Goal: Task Accomplishment & Management: Use online tool/utility

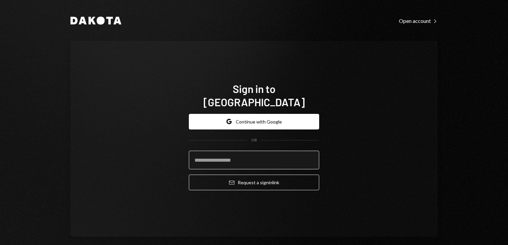
type input "**********"
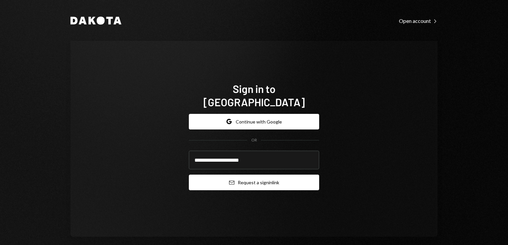
click at [253, 176] on button "Email Request a sign in link" at bounding box center [254, 183] width 130 height 16
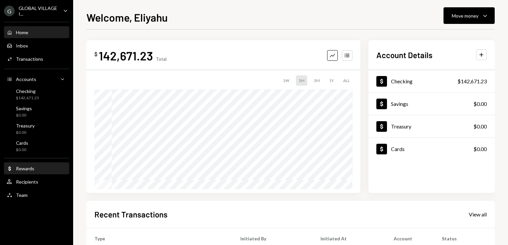
click at [20, 172] on div "Dollar Rewards" at bounding box center [37, 168] width 60 height 11
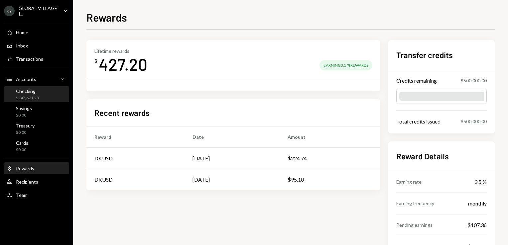
click at [25, 91] on div "Checking" at bounding box center [27, 91] width 23 height 6
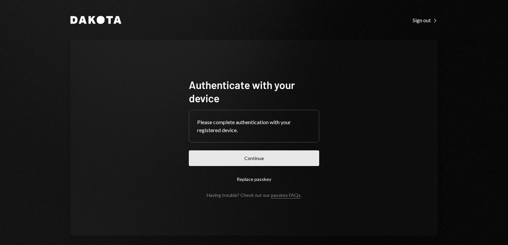
click at [268, 156] on button "Continue" at bounding box center [254, 159] width 130 height 16
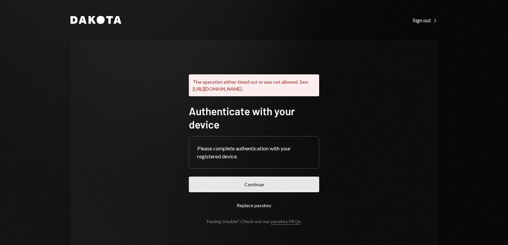
click at [267, 193] on button "Continue" at bounding box center [254, 185] width 130 height 16
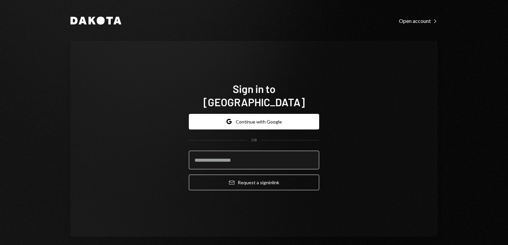
click at [224, 155] on input "email" at bounding box center [254, 160] width 130 height 19
type input "**********"
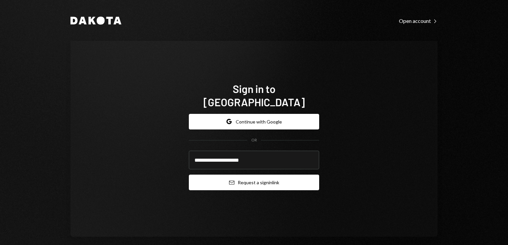
click at [252, 176] on button "Email Request a sign in link" at bounding box center [254, 183] width 130 height 16
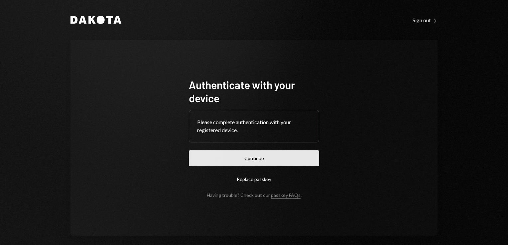
click at [243, 162] on button "Continue" at bounding box center [254, 159] width 130 height 16
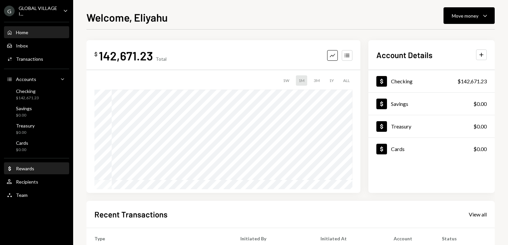
click at [29, 172] on div "Dollar Rewards" at bounding box center [37, 168] width 60 height 11
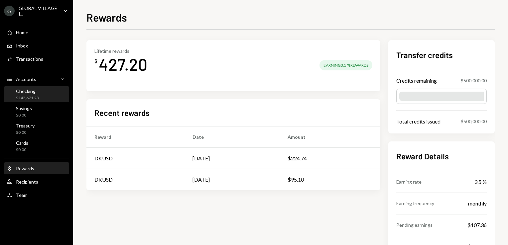
click at [27, 95] on div "Checking $142,671.23" at bounding box center [27, 94] width 23 height 13
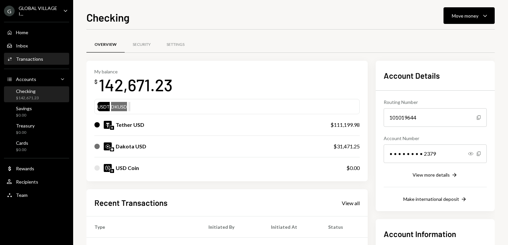
click at [26, 59] on div "Transactions" at bounding box center [29, 59] width 27 height 6
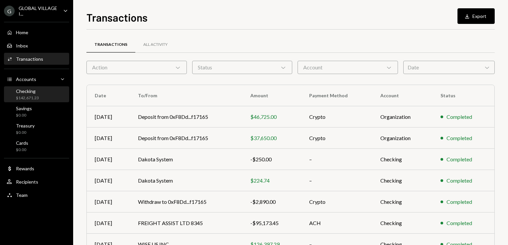
click at [30, 94] on div "Checking" at bounding box center [27, 91] width 23 height 6
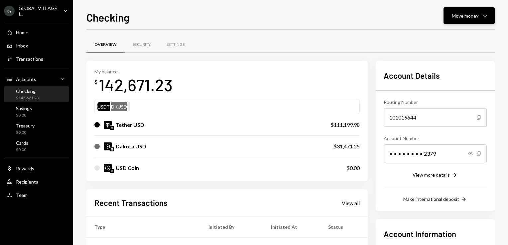
click at [487, 18] on icon "Caret Down" at bounding box center [485, 16] width 8 height 8
click at [445, 39] on div "Send" at bounding box center [464, 35] width 49 height 7
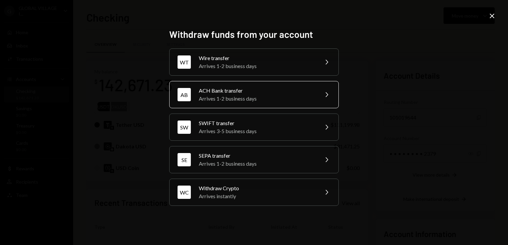
click at [325, 94] on icon "Chevron Right" at bounding box center [327, 95] width 8 height 8
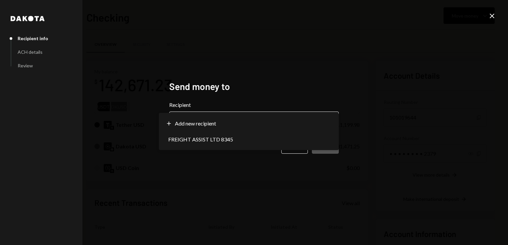
click at [333, 118] on body "G GLOBAL VILLAGE I... Caret Down Home Home Inbox Inbox Activities Transactions …" at bounding box center [254, 122] width 508 height 245
select select "**********"
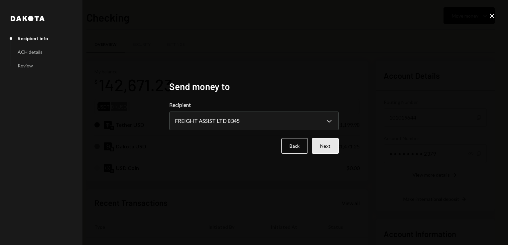
click at [326, 145] on button "Next" at bounding box center [325, 146] width 27 height 16
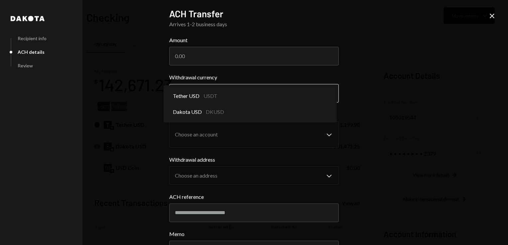
click at [328, 94] on body "G GLOBAL VILLAGE I... Caret Down Home Home Inbox Inbox Activities Transactions …" at bounding box center [254, 122] width 508 height 245
select select "****"
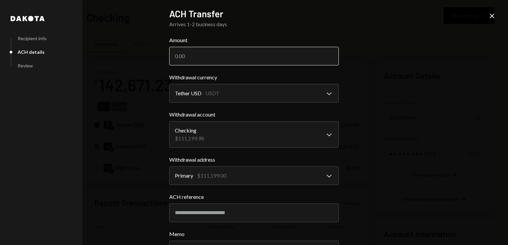
click at [200, 55] on input "Amount" at bounding box center [254, 56] width 170 height 19
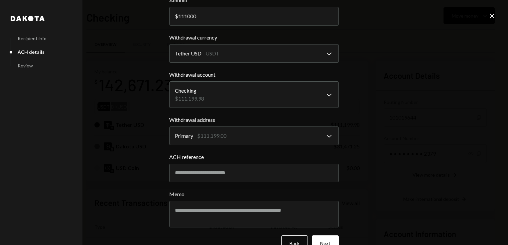
scroll to position [56, 0]
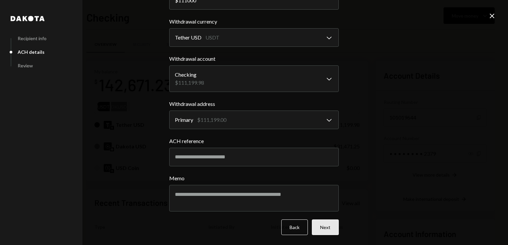
type input "111000"
click at [324, 229] on button "Next" at bounding box center [325, 228] width 27 height 16
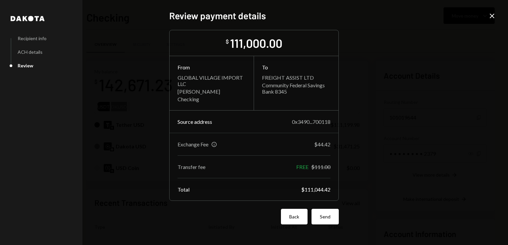
click at [303, 219] on button "Back" at bounding box center [294, 217] width 27 height 16
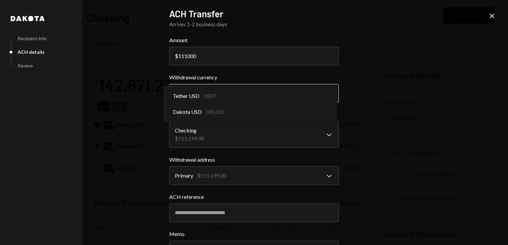
click at [326, 95] on body "G GLOBAL VILLAGE I... Caret Down Home Home Inbox Inbox Activities Transactions …" at bounding box center [254, 122] width 508 height 245
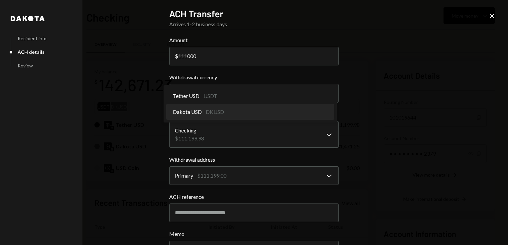
select select "*****"
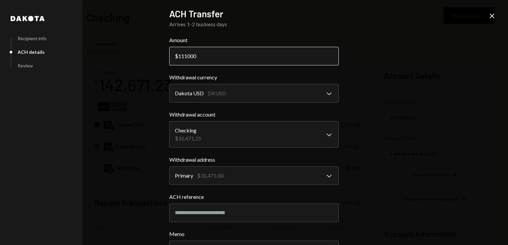
click at [204, 58] on input "111000" at bounding box center [254, 56] width 170 height 19
type input "1"
type input "31000"
click at [403, 79] on div "**********" at bounding box center [254, 122] width 508 height 245
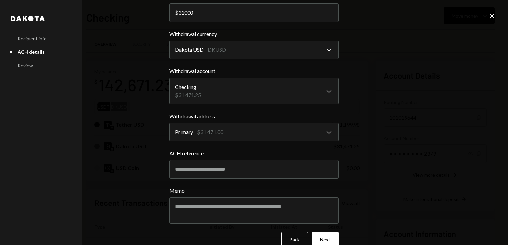
scroll to position [56, 0]
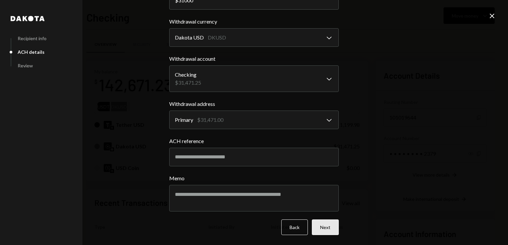
click at [322, 228] on button "Next" at bounding box center [325, 228] width 27 height 16
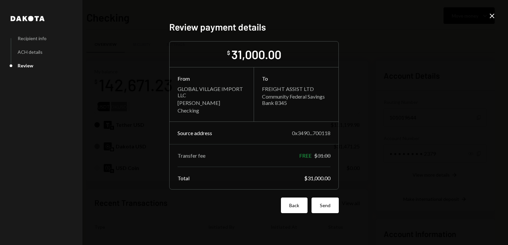
click at [293, 208] on button "Back" at bounding box center [294, 206] width 27 height 16
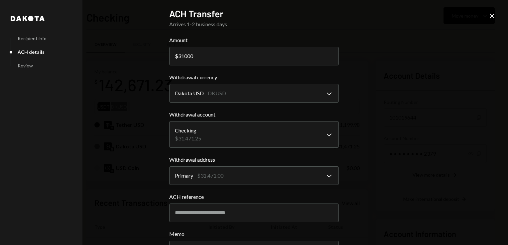
click at [492, 13] on icon "Close" at bounding box center [492, 16] width 8 height 8
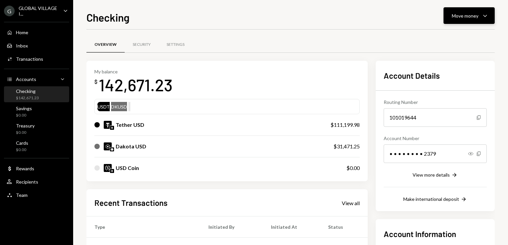
click at [485, 17] on icon "button" at bounding box center [485, 16] width 4 height 2
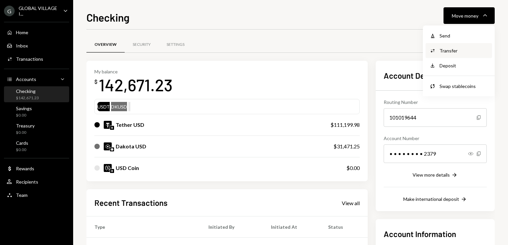
click at [449, 50] on div "Transfer" at bounding box center [464, 50] width 49 height 7
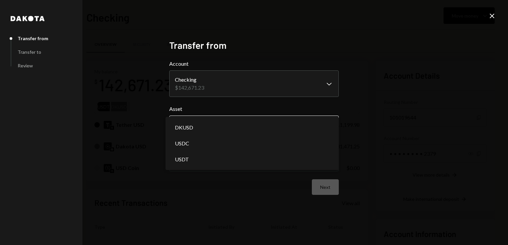
click at [329, 121] on body "G GLOBAL VILLAGE I... Caret Down Home Home Inbox Inbox Activities Transactions …" at bounding box center [254, 122] width 508 height 245
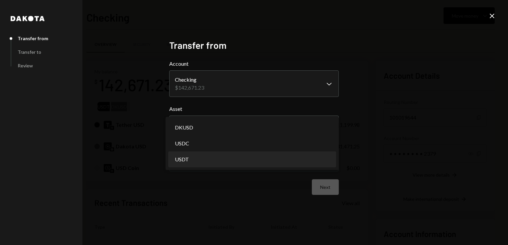
select select "****"
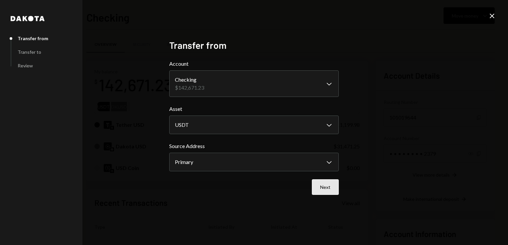
click at [325, 188] on button "Next" at bounding box center [325, 188] width 27 height 16
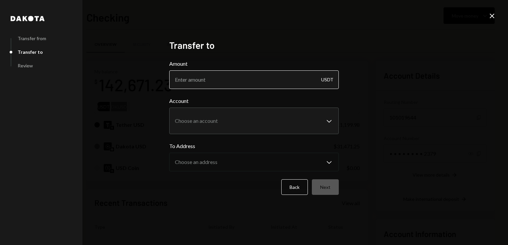
click at [238, 80] on input "Amount" at bounding box center [254, 80] width 170 height 19
type input "111000"
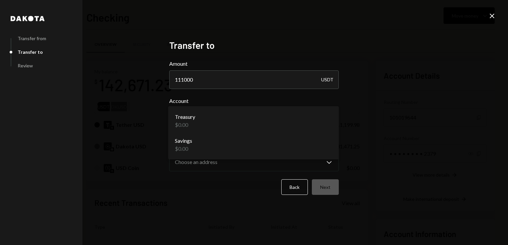
click at [330, 117] on body "G GLOBAL VILLAGE I... Caret Down Home Home Inbox Inbox Activities Transactions …" at bounding box center [254, 122] width 508 height 245
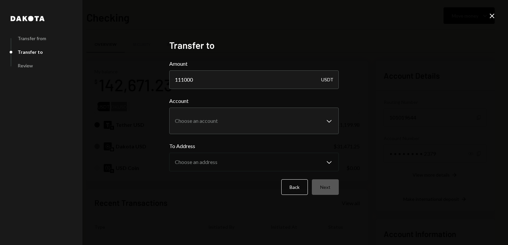
click at [494, 15] on icon "Close" at bounding box center [492, 16] width 8 height 8
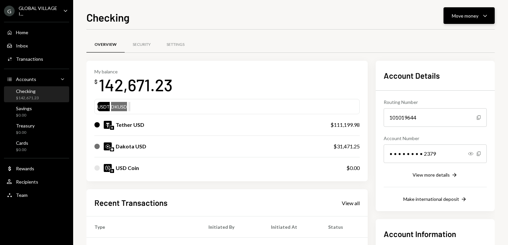
click at [484, 18] on icon "Caret Down" at bounding box center [485, 16] width 8 height 8
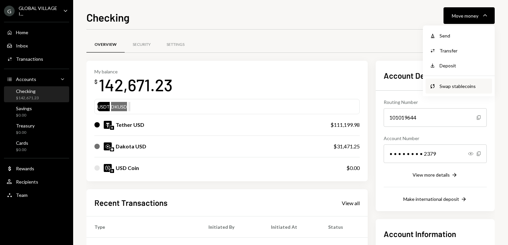
click at [456, 83] on div "Swap stablecoins" at bounding box center [464, 86] width 49 height 7
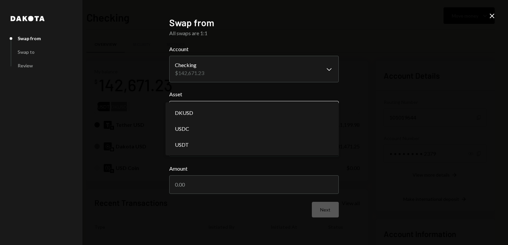
click at [328, 112] on body "G GLOBAL VILLAGE I... Caret Down Home Home Inbox Inbox Activities Transactions …" at bounding box center [254, 122] width 508 height 245
select select "****"
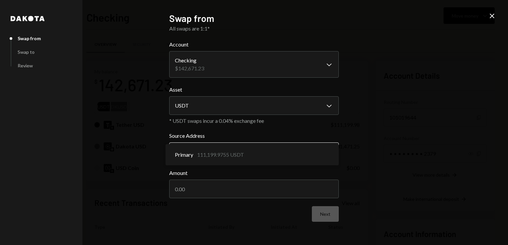
click at [328, 152] on body "G GLOBAL VILLAGE I... Caret Down Home Home Inbox Inbox Activities Transactions …" at bounding box center [254, 122] width 508 height 245
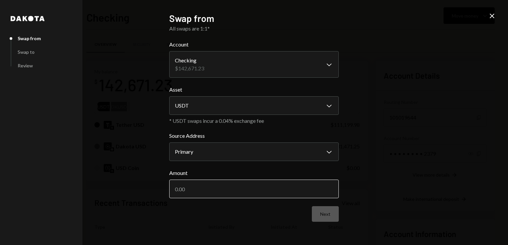
click at [240, 192] on input "Amount" at bounding box center [254, 189] width 170 height 19
type input "111000"
click at [388, 193] on div "**********" at bounding box center [254, 122] width 508 height 245
click at [324, 213] on button "Next" at bounding box center [325, 215] width 27 height 16
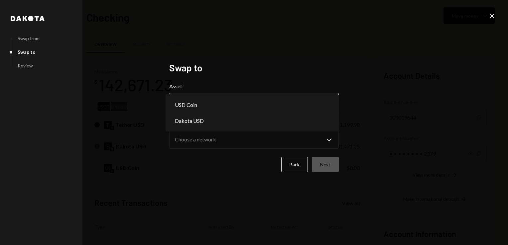
click at [328, 104] on body "G GLOBAL VILLAGE I... Caret Down Home Home Inbox Inbox Activities Transactions …" at bounding box center [254, 122] width 508 height 245
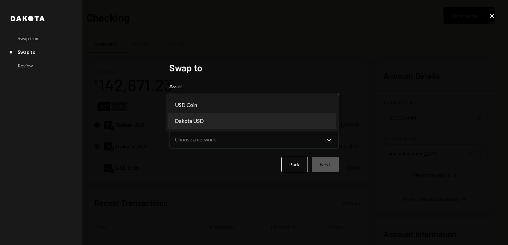
select select "*****"
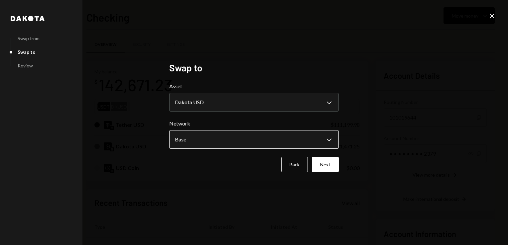
click at [326, 141] on body "G GLOBAL VILLAGE I... Caret Down Home Home Inbox Inbox Activities Transactions …" at bounding box center [254, 122] width 508 height 245
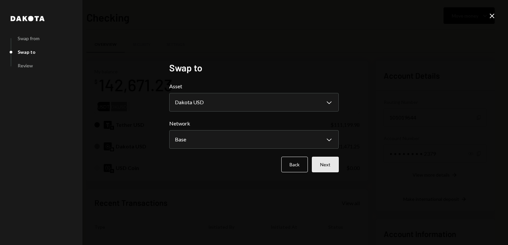
click at [330, 162] on button "Next" at bounding box center [325, 165] width 27 height 16
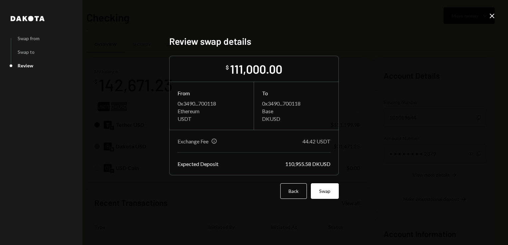
click at [490, 18] on icon "Close" at bounding box center [492, 16] width 8 height 8
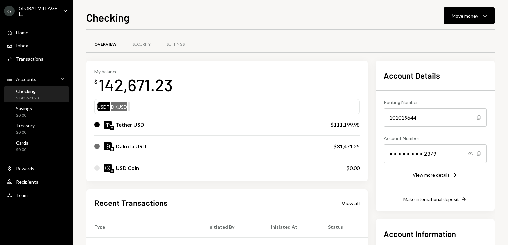
click at [490, 18] on button "Move money Caret Down" at bounding box center [469, 15] width 51 height 17
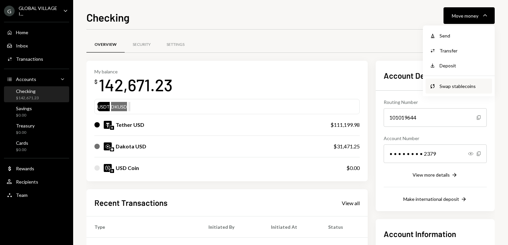
click at [449, 86] on div "Swap stablecoins" at bounding box center [464, 86] width 49 height 7
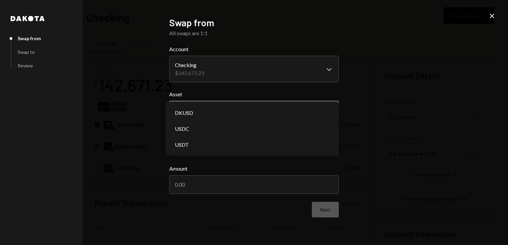
click at [326, 113] on body "G GLOBAL VILLAGE I... Caret Down Home Home Inbox Inbox Activities Transactions …" at bounding box center [254, 122] width 508 height 245
select select "*****"
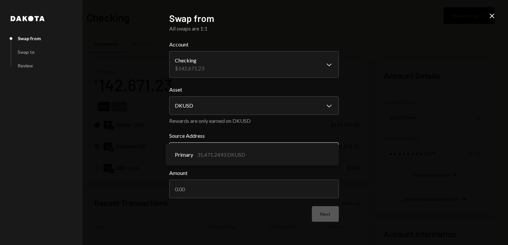
click at [333, 150] on body "G GLOBAL VILLAGE I... Caret Down Home Home Inbox Inbox Activities Transactions …" at bounding box center [254, 122] width 508 height 245
click at [381, 162] on div "**********" at bounding box center [254, 122] width 508 height 245
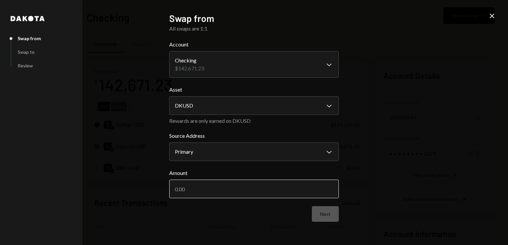
click at [172, 188] on input "Amount" at bounding box center [254, 189] width 170 height 19
type input "31000"
click at [335, 213] on button "Next" at bounding box center [325, 215] width 27 height 16
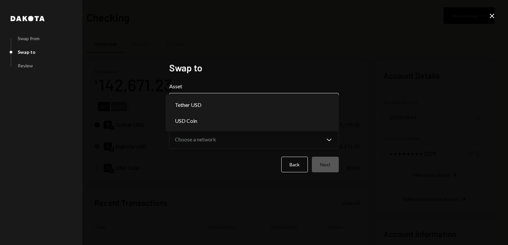
click at [326, 101] on body "G GLOBAL VILLAGE I... Caret Down Home Home Inbox Inbox Activities Transactions …" at bounding box center [254, 122] width 508 height 245
select select "****"
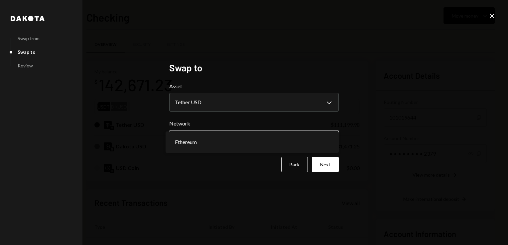
click at [330, 140] on body "G GLOBAL VILLAGE I... Caret Down Home Home Inbox Inbox Activities Transactions …" at bounding box center [254, 122] width 508 height 245
click at [329, 161] on button "Next" at bounding box center [325, 165] width 27 height 16
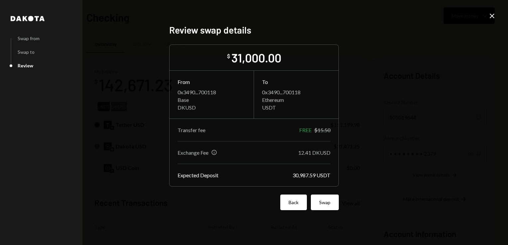
click at [296, 201] on button "Back" at bounding box center [293, 203] width 27 height 16
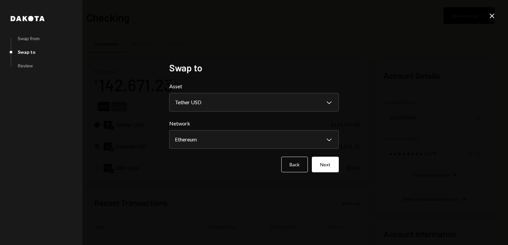
click at [493, 15] on icon at bounding box center [492, 16] width 5 height 5
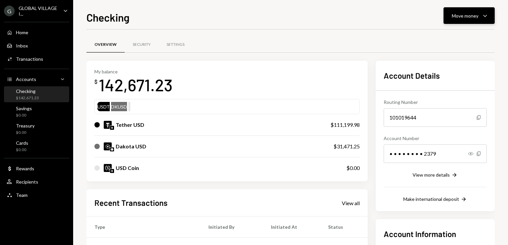
click at [488, 16] on icon "Caret Down" at bounding box center [485, 16] width 8 height 8
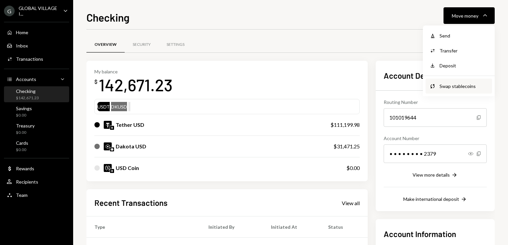
click at [451, 89] on div "Swap stablecoins" at bounding box center [464, 86] width 49 height 7
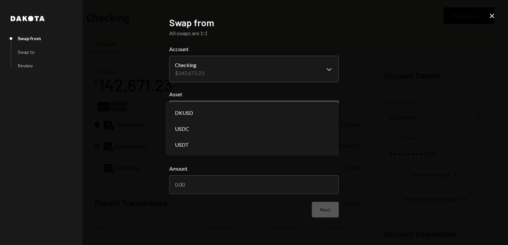
click at [327, 111] on body "G GLOBAL VILLAGE I... Caret Down Home Home Inbox Inbox Activities Transactions …" at bounding box center [254, 122] width 508 height 245
select select "****"
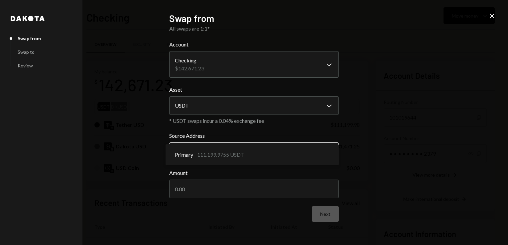
click at [332, 154] on body "G GLOBAL VILLAGE I... Caret Down Home Home Inbox Inbox Activities Transactions …" at bounding box center [254, 122] width 508 height 245
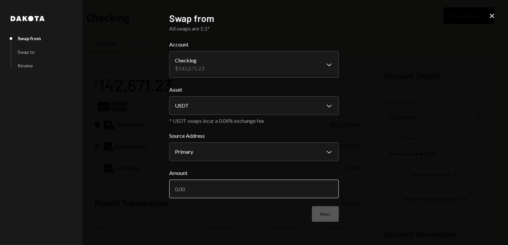
click at [193, 186] on input "Amount" at bounding box center [254, 189] width 170 height 19
click at [176, 191] on input "Amount" at bounding box center [254, 189] width 170 height 19
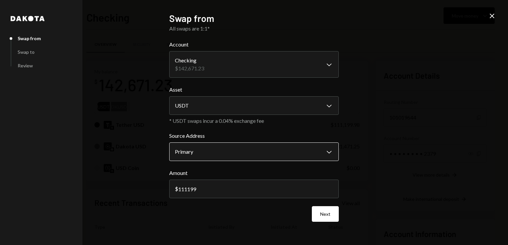
type input "111199"
click at [329, 152] on body "G GLOBAL VILLAGE I... Caret Down Home Home Inbox Inbox Activities Transactions …" at bounding box center [254, 122] width 508 height 245
click at [203, 194] on input "111199" at bounding box center [254, 189] width 170 height 19
click at [329, 212] on button "Next" at bounding box center [325, 215] width 27 height 16
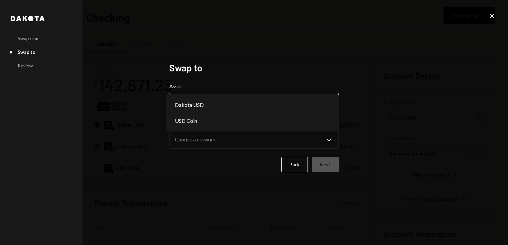
click at [330, 103] on body "G GLOBAL VILLAGE I... Caret Down Home Home Inbox Inbox Activities Transactions …" at bounding box center [254, 122] width 508 height 245
select select "*****"
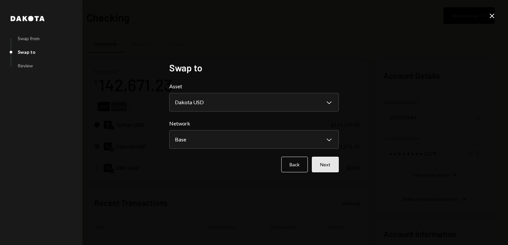
click at [329, 168] on button "Next" at bounding box center [325, 165] width 27 height 16
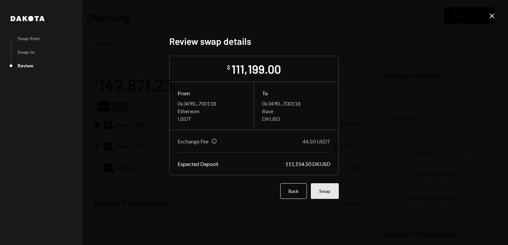
click at [327, 192] on button "Swap" at bounding box center [325, 192] width 28 height 16
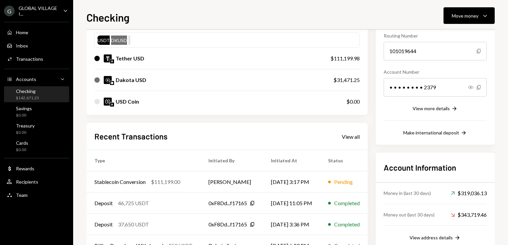
scroll to position [67, 0]
click at [19, 32] on div "Home" at bounding box center [22, 33] width 12 height 6
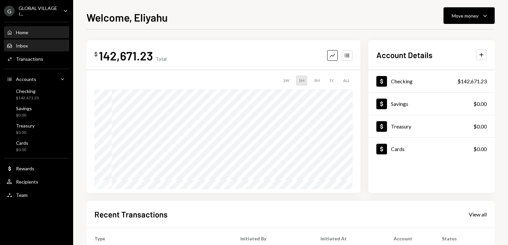
click at [22, 49] on div "Inbox Inbox" at bounding box center [37, 45] width 60 height 11
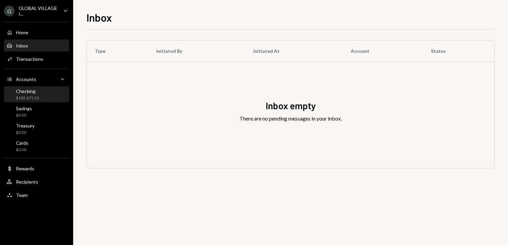
click at [28, 88] on div "Checking" at bounding box center [27, 91] width 23 height 6
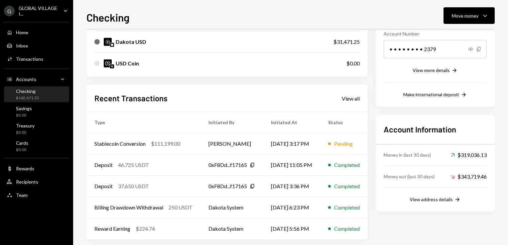
scroll to position [105, 0]
click at [115, 142] on div "Stablecoin Conversion" at bounding box center [119, 144] width 51 height 8
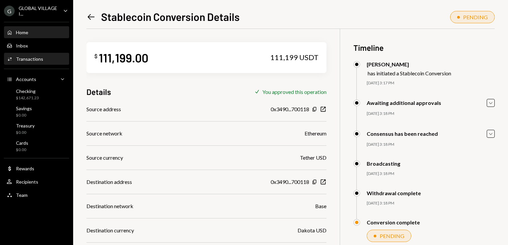
click at [23, 30] on div "Home" at bounding box center [22, 33] width 12 height 6
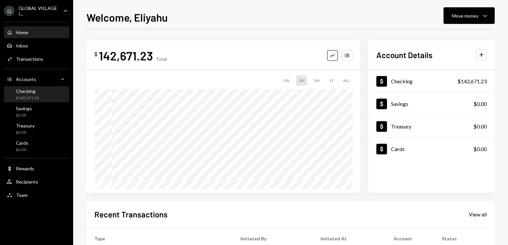
click at [25, 92] on div "Checking" at bounding box center [27, 91] width 23 height 6
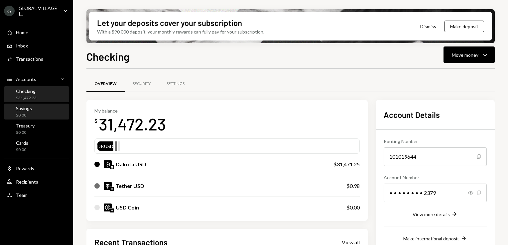
click at [27, 106] on div "Savings" at bounding box center [24, 109] width 16 height 6
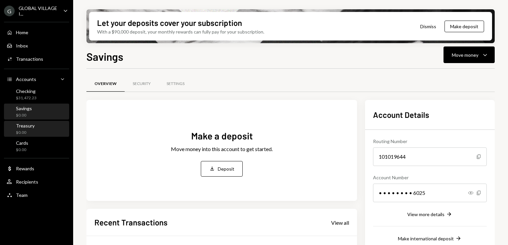
click at [34, 124] on div "Treasury $0.00" at bounding box center [37, 129] width 60 height 13
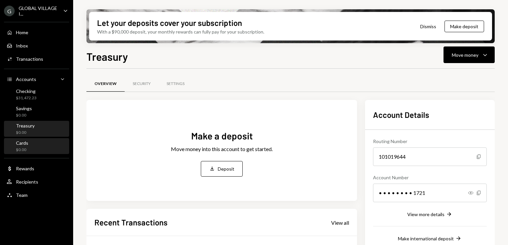
click at [37, 142] on div "Cards $0.00" at bounding box center [37, 146] width 60 height 13
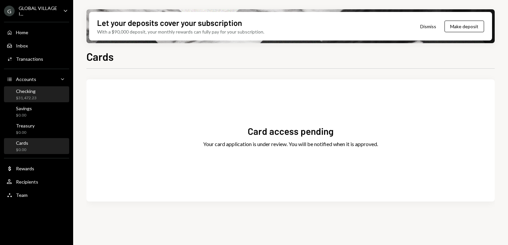
click at [26, 95] on div "$31,472.23" at bounding box center [26, 98] width 21 height 6
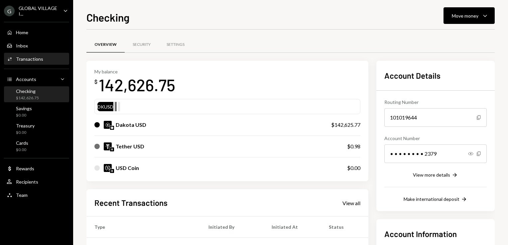
click at [28, 55] on div "Activities Transactions" at bounding box center [37, 59] width 60 height 11
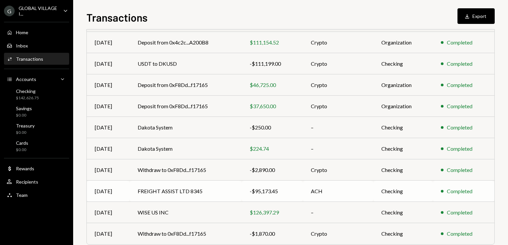
scroll to position [77, 0]
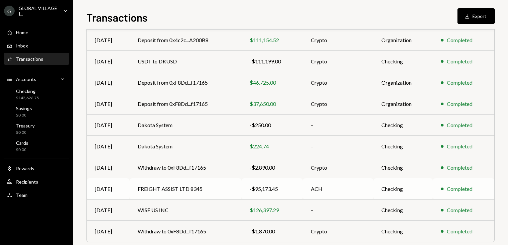
click at [166, 188] on td "FREIGHT ASSIST LTD 8345" at bounding box center [186, 189] width 112 height 21
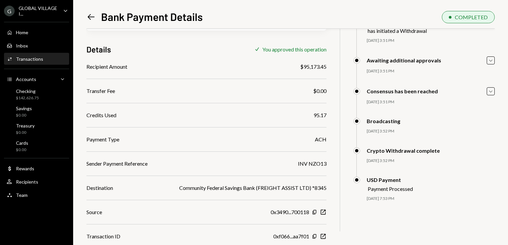
scroll to position [86, 0]
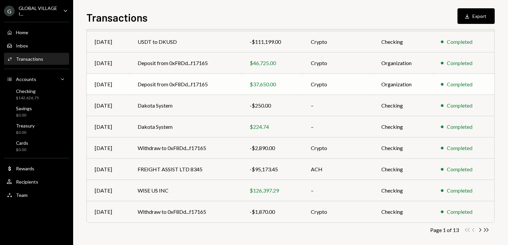
scroll to position [101, 0]
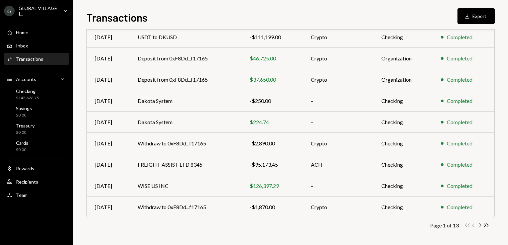
click at [479, 226] on icon "Chevron Right" at bounding box center [480, 226] width 6 height 6
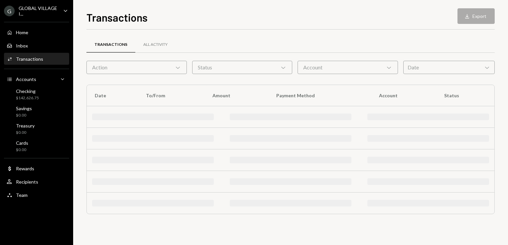
scroll to position [0, 0]
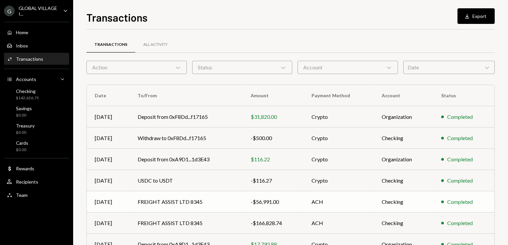
click at [170, 202] on td "FREIGHT ASSIST LTD 8345" at bounding box center [186, 202] width 113 height 21
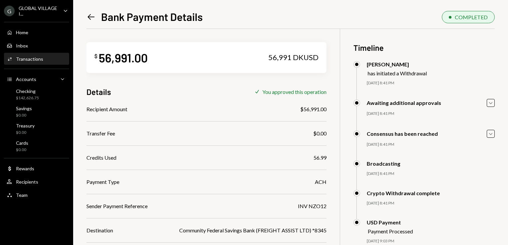
click at [90, 15] on icon "Left Arrow" at bounding box center [90, 16] width 9 height 9
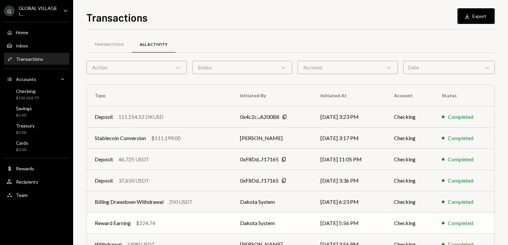
scroll to position [101, 0]
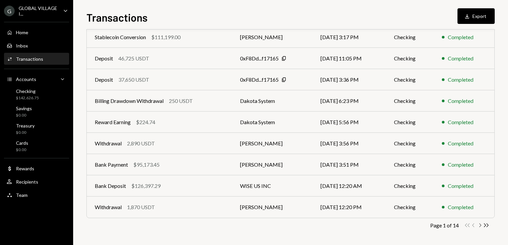
click at [480, 226] on icon "Chevron Right" at bounding box center [480, 226] width 6 height 6
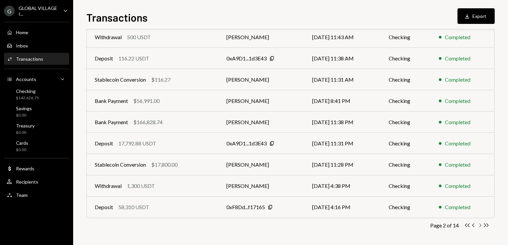
click at [480, 227] on icon "Chevron Right" at bounding box center [480, 226] width 6 height 6
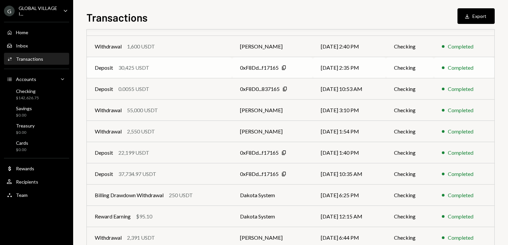
scroll to position [0, 0]
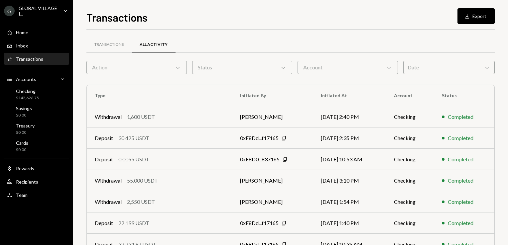
click at [28, 60] on div "Transactions" at bounding box center [29, 59] width 27 height 6
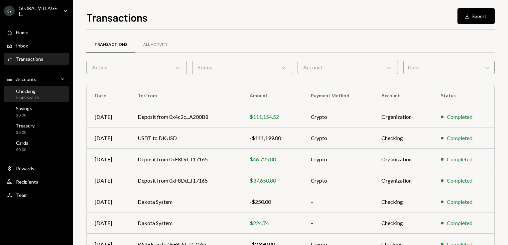
click at [21, 91] on div "Checking" at bounding box center [27, 91] width 23 height 6
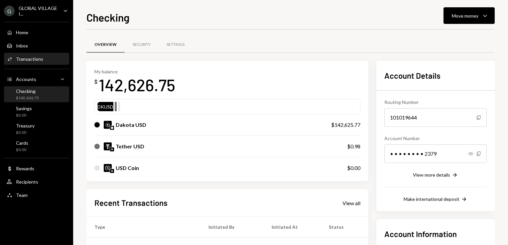
click at [29, 58] on div "Transactions" at bounding box center [29, 59] width 27 height 6
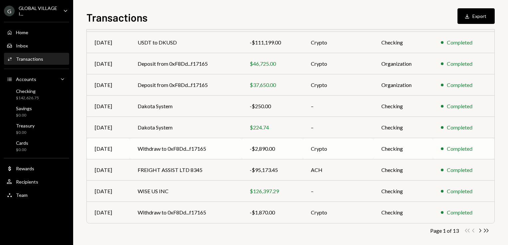
scroll to position [101, 0]
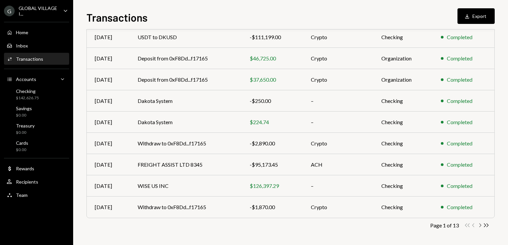
click at [479, 224] on icon "Chevron Right" at bounding box center [480, 226] width 6 height 6
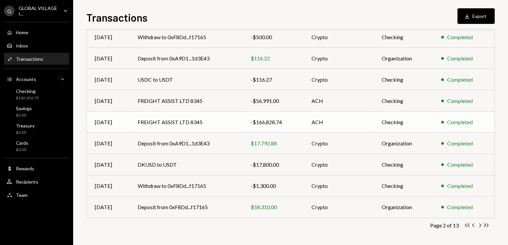
click at [179, 124] on td "FREIGHT ASSIST LTD 8345" at bounding box center [186, 122] width 113 height 21
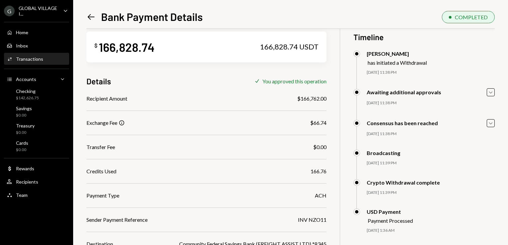
scroll to position [42, 0]
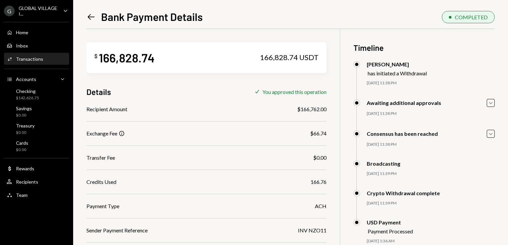
scroll to position [84, 0]
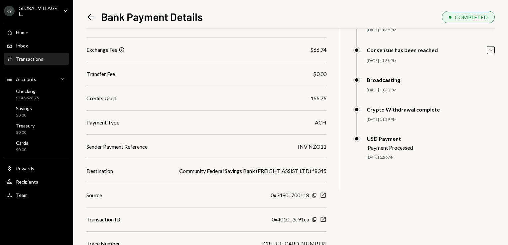
click at [91, 19] on icon "Left Arrow" at bounding box center [90, 16] width 9 height 9
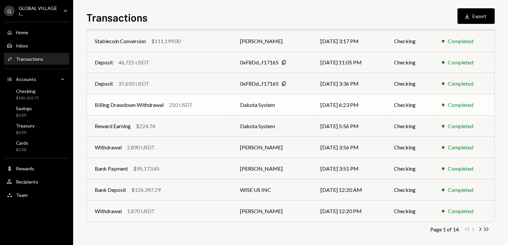
scroll to position [101, 0]
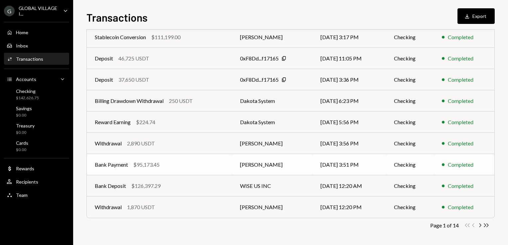
click at [189, 171] on td "Bank Payment $95,173.45" at bounding box center [159, 164] width 145 height 21
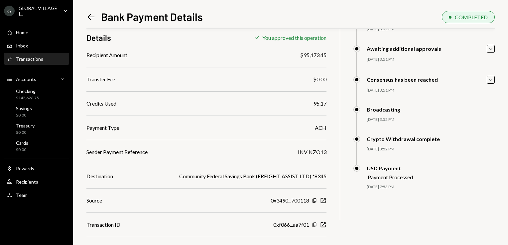
scroll to position [56, 0]
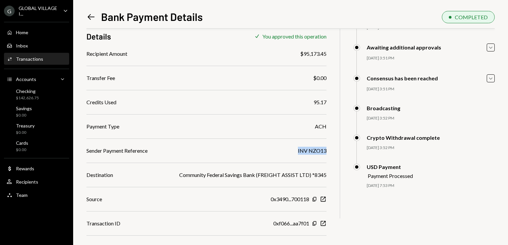
drag, startPoint x: 298, startPoint y: 151, endPoint x: 331, endPoint y: 153, distance: 33.3
click at [331, 153] on div "$ 95,173.45 95,173.45 DKUSD Details Check You approved this operation Recipient…" at bounding box center [290, 124] width 408 height 303
copy div "INV NZO13"
click at [31, 90] on div "Checking" at bounding box center [27, 91] width 23 height 6
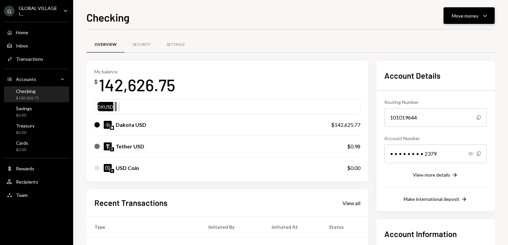
click at [484, 16] on icon "Caret Down" at bounding box center [485, 16] width 8 height 8
click at [440, 34] on div "Send" at bounding box center [464, 35] width 49 height 7
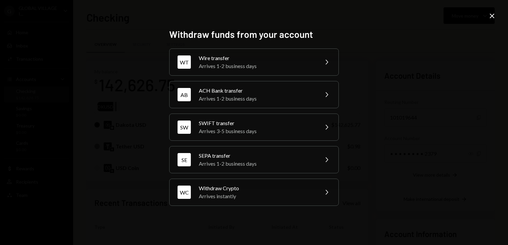
click at [495, 17] on icon "Close" at bounding box center [492, 16] width 8 height 8
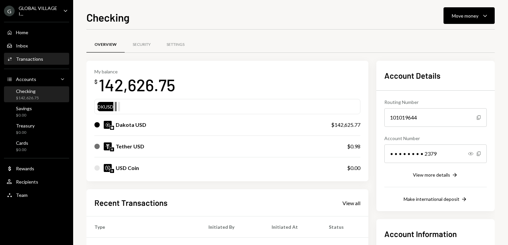
click at [21, 55] on div "Activities Transactions" at bounding box center [37, 59] width 60 height 11
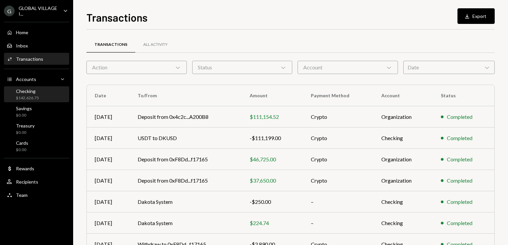
click at [26, 93] on div "Checking" at bounding box center [27, 91] width 23 height 6
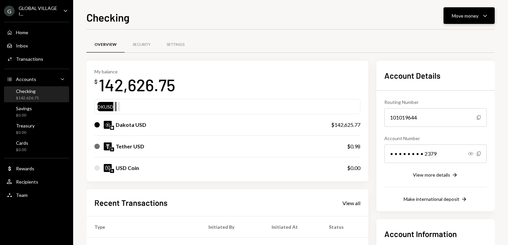
click at [475, 13] on div "Move money" at bounding box center [465, 15] width 27 height 7
click at [447, 35] on div "Send" at bounding box center [464, 35] width 49 height 7
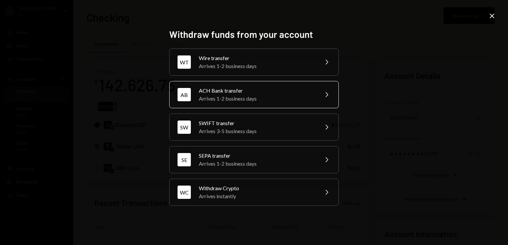
click at [226, 98] on div "Arrives 1-2 business days" at bounding box center [257, 99] width 116 height 8
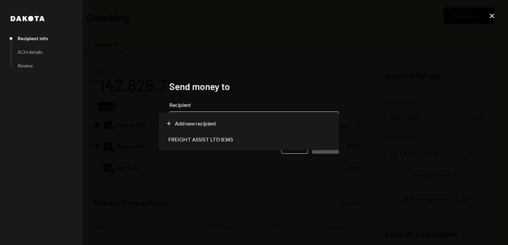
click at [329, 125] on body "G GLOBAL VILLAGE I... Caret Down Home Home Inbox Inbox Activities Transactions …" at bounding box center [254, 122] width 508 height 245
select select "**********"
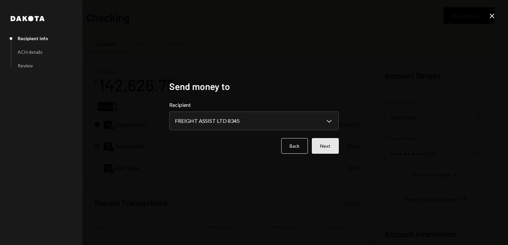
click at [321, 143] on button "Next" at bounding box center [325, 146] width 27 height 16
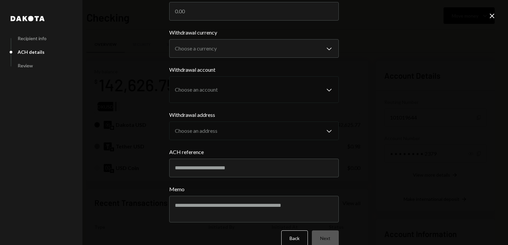
scroll to position [56, 0]
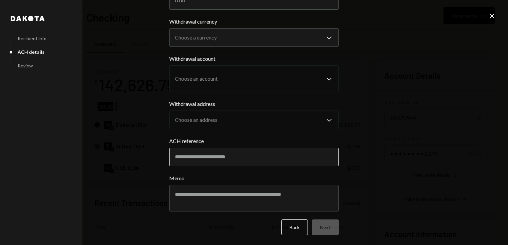
click at [208, 159] on input "ACH reference" at bounding box center [254, 157] width 170 height 19
paste input "*********"
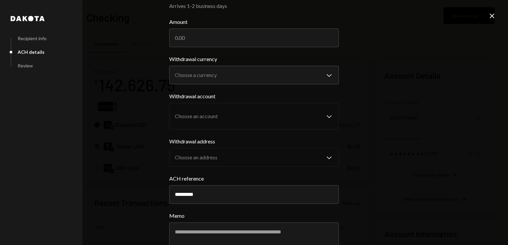
scroll to position [0, 0]
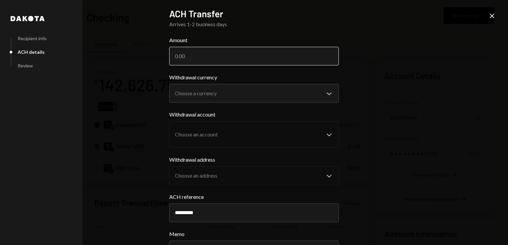
type input "*********"
click at [226, 57] on input "Amount" at bounding box center [254, 56] width 170 height 19
type input "142555"
click at [370, 78] on div "**********" at bounding box center [254, 122] width 508 height 245
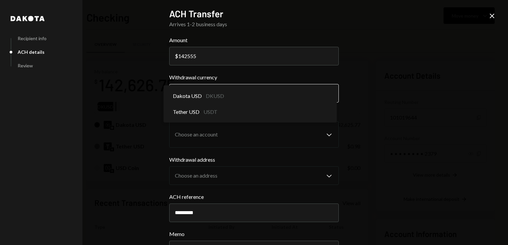
click at [329, 95] on body "G GLOBAL VILLAGE I... Caret Down Home Home Inbox Inbox Activities Transactions …" at bounding box center [254, 122] width 508 height 245
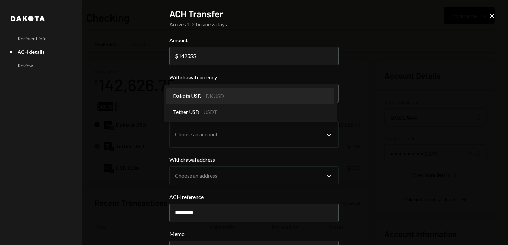
select select "*****"
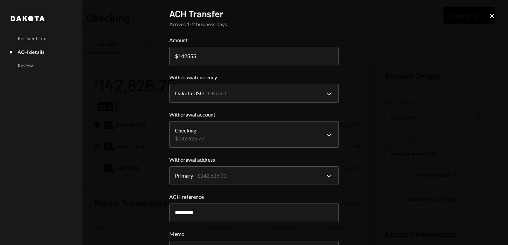
click at [391, 74] on div "**********" at bounding box center [254, 122] width 508 height 245
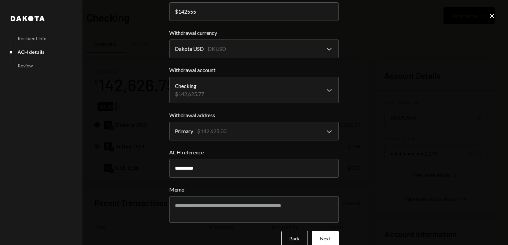
scroll to position [56, 0]
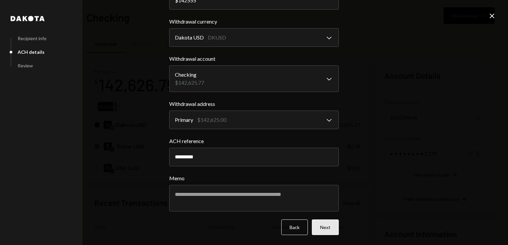
click at [323, 234] on button "Next" at bounding box center [325, 228] width 27 height 16
click at [323, 234] on div "Back Next" at bounding box center [254, 228] width 170 height 16
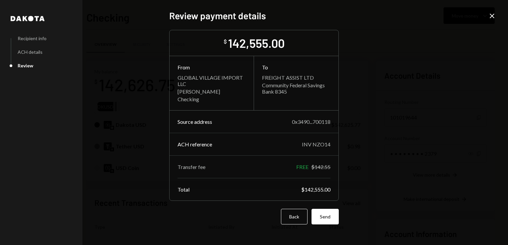
scroll to position [0, 0]
click at [326, 219] on button "Send" at bounding box center [325, 217] width 27 height 16
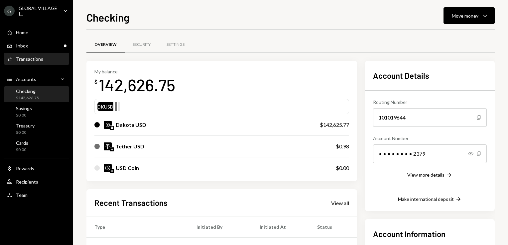
click at [30, 62] on div "Transactions" at bounding box center [29, 59] width 27 height 6
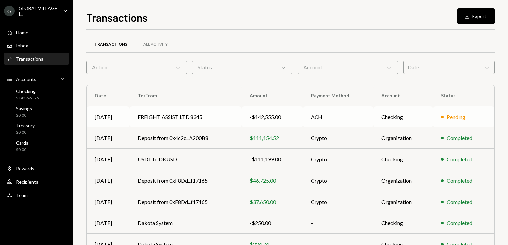
click at [182, 118] on td "FREIGHT ASSIST LTD 8345" at bounding box center [186, 116] width 112 height 21
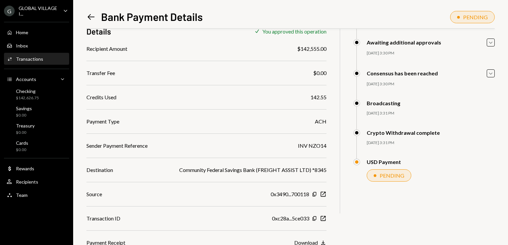
scroll to position [62, 0]
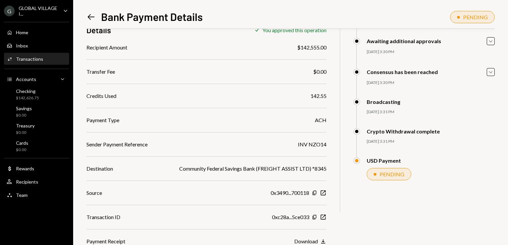
click at [309, 241] on div "Download" at bounding box center [306, 242] width 24 height 6
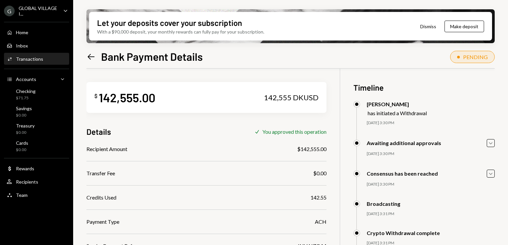
scroll to position [62, 0]
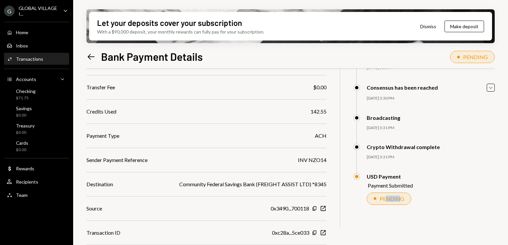
drag, startPoint x: 385, startPoint y: 236, endPoint x: 398, endPoint y: 241, distance: 13.6
click at [398, 241] on div "$ 142,555.00 142,555 DKUSD Details Check You approved this operation Recipient …" at bounding box center [290, 122] width 408 height 279
click at [455, 198] on div "PENDING" at bounding box center [431, 199] width 128 height 12
click at [20, 33] on div "Home" at bounding box center [22, 33] width 12 height 6
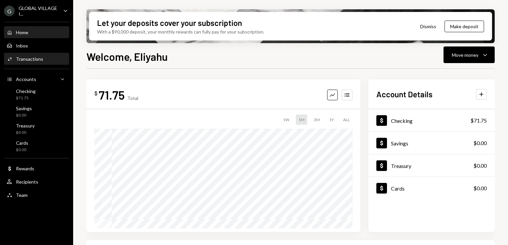
click at [24, 57] on div "Transactions" at bounding box center [29, 59] width 27 height 6
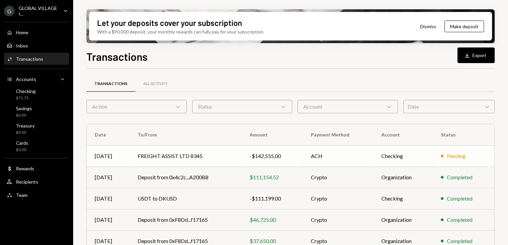
click at [176, 159] on td "FREIGHT ASSIST LTD 8345" at bounding box center [186, 156] width 112 height 21
